Goal: Information Seeking & Learning: Learn about a topic

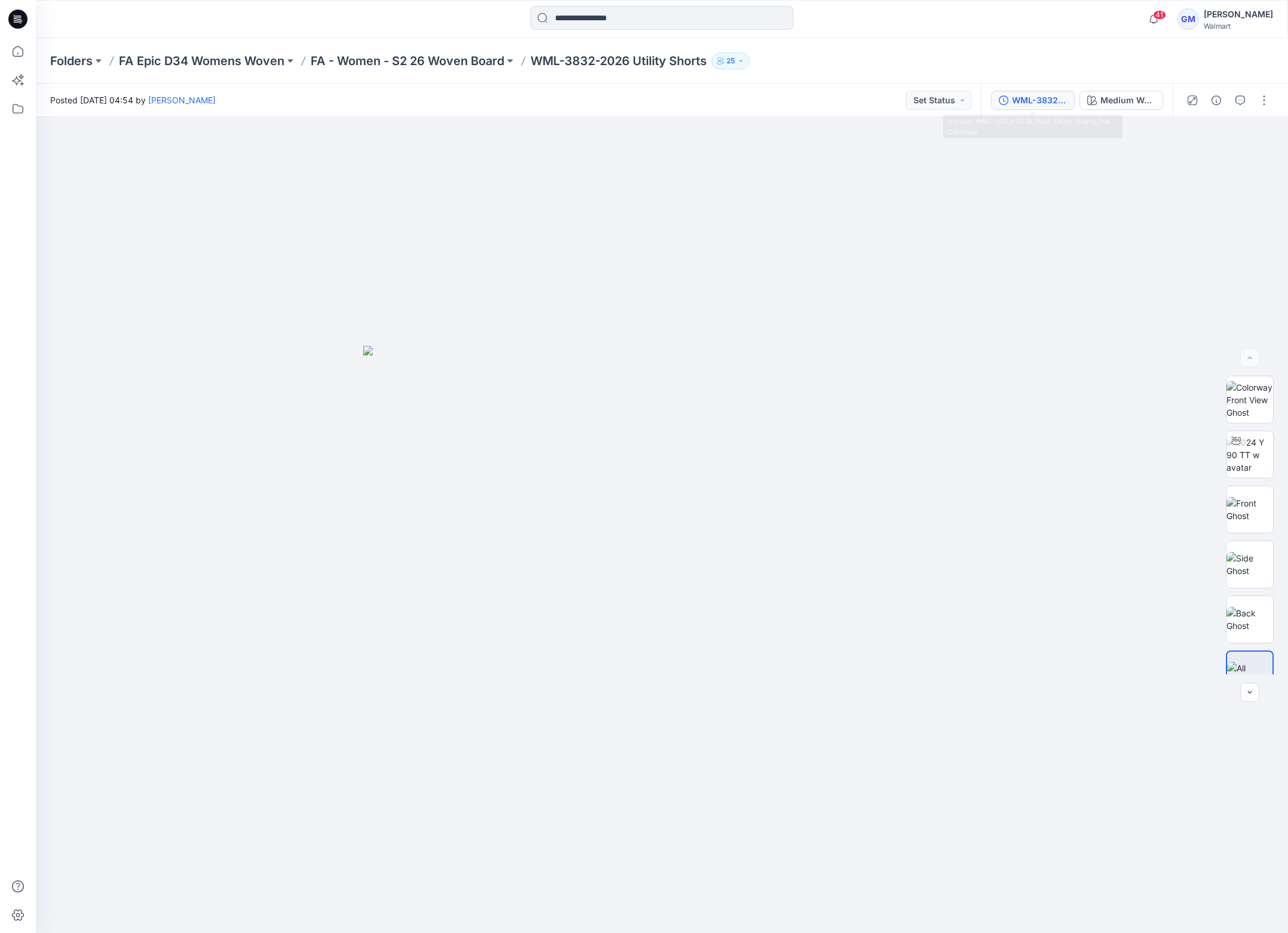
click at [1033, 98] on div "WML-3832-2026_Rev1_Utility Shorts_Full Colorway" at bounding box center [1040, 100] width 55 height 13
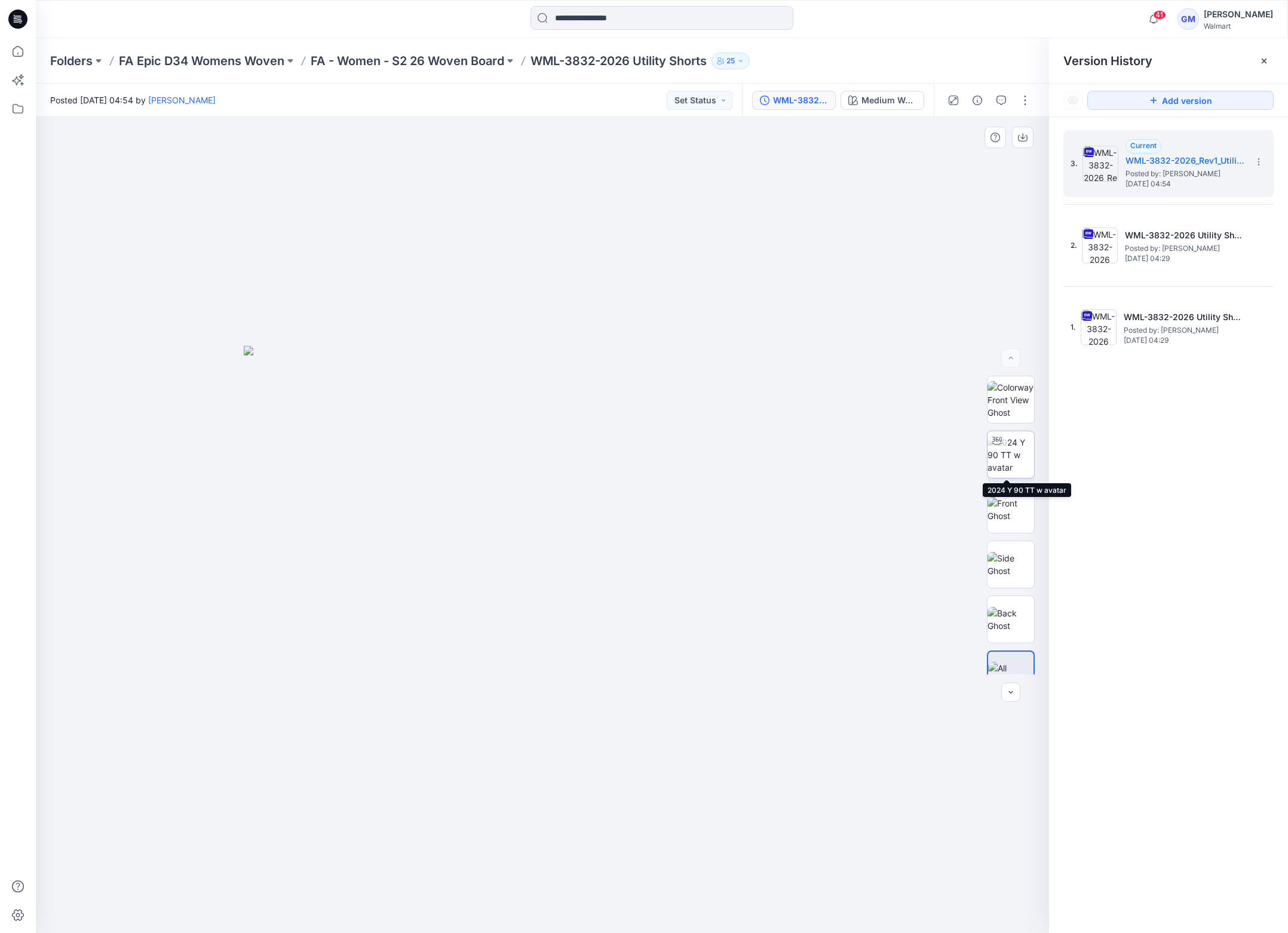
click at [1020, 445] on img at bounding box center [1011, 455] width 46 height 38
drag, startPoint x: 707, startPoint y: 905, endPoint x: 496, endPoint y: 907, distance: 211.0
click at [496, 907] on icon at bounding box center [544, 897] width 362 height 45
drag, startPoint x: 568, startPoint y: 917, endPoint x: 635, endPoint y: 918, distance: 67.0
click at [635, 918] on icon at bounding box center [544, 897] width 362 height 45
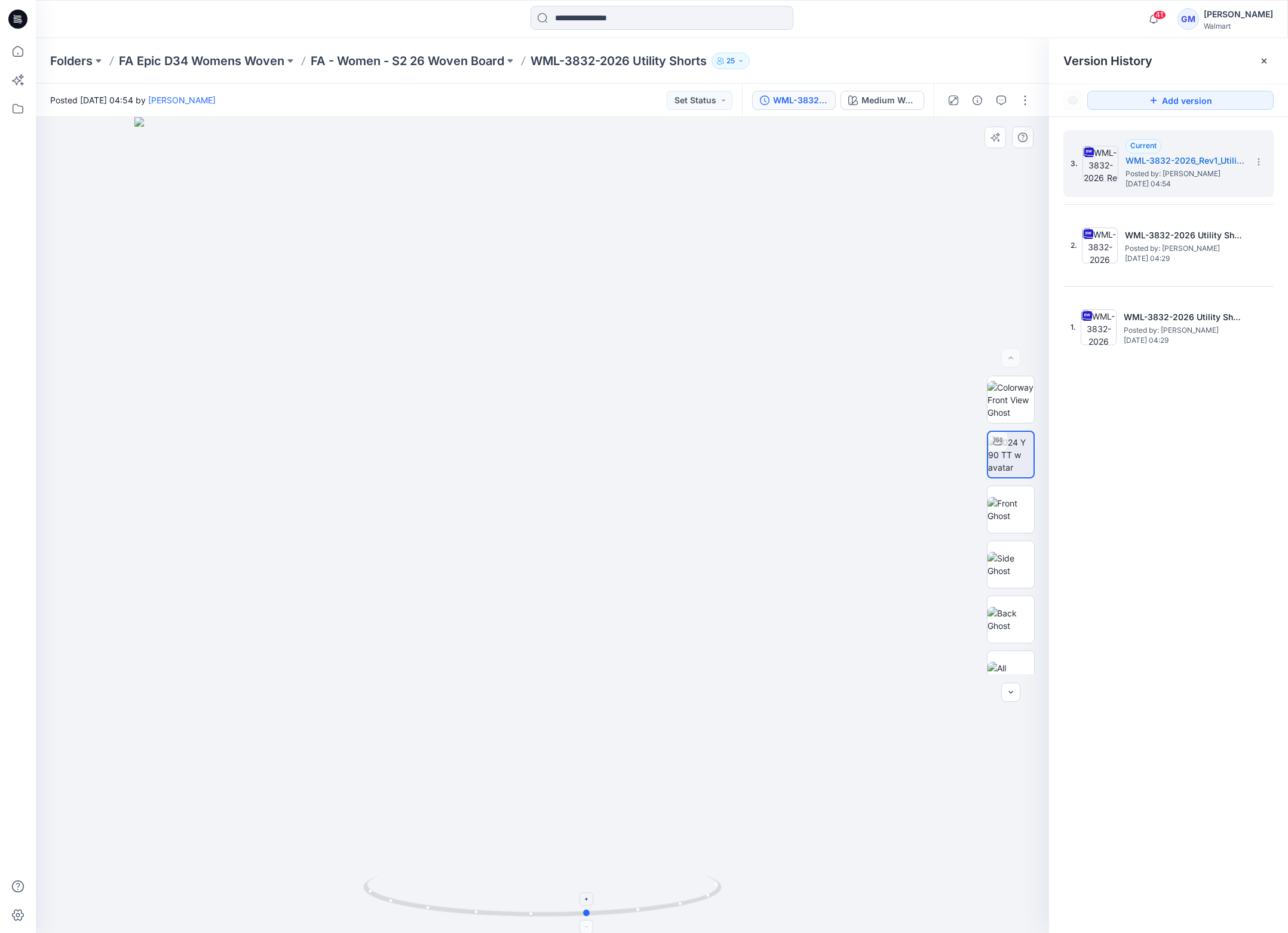
drag, startPoint x: 642, startPoint y: 907, endPoint x: 472, endPoint y: 907, distance: 170.0
click at [472, 907] on icon at bounding box center [544, 897] width 362 height 45
drag, startPoint x: 706, startPoint y: 905, endPoint x: 512, endPoint y: 917, distance: 194.4
click at [512, 917] on icon at bounding box center [544, 897] width 362 height 45
click at [1003, 522] on img at bounding box center [1011, 509] width 46 height 25
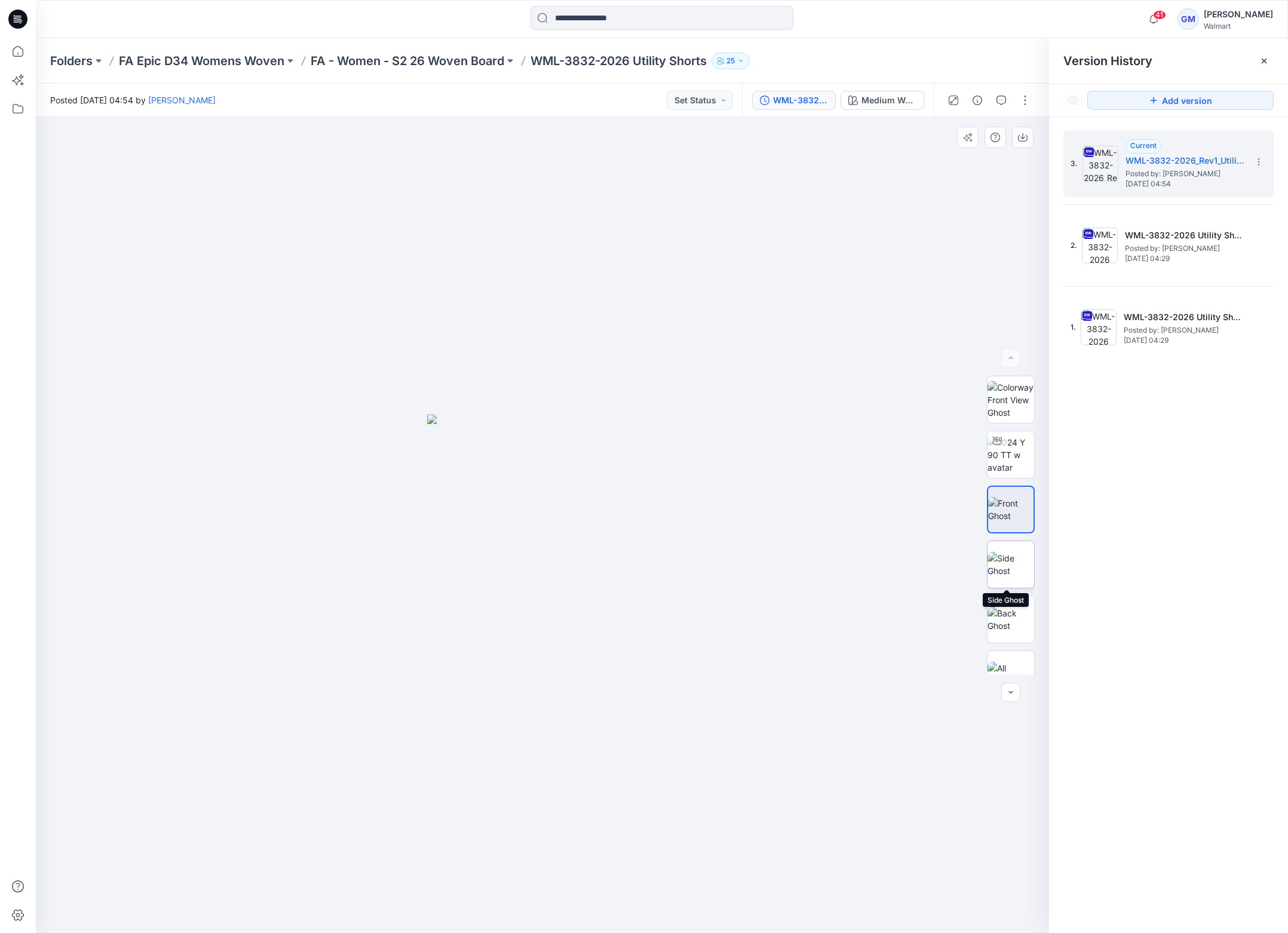
click at [1007, 571] on img at bounding box center [1011, 564] width 46 height 25
click at [1012, 609] on img at bounding box center [1011, 619] width 46 height 25
click at [1012, 514] on img at bounding box center [1011, 509] width 46 height 25
click at [1017, 460] on img at bounding box center [1011, 455] width 46 height 38
